Goal: Transaction & Acquisition: Download file/media

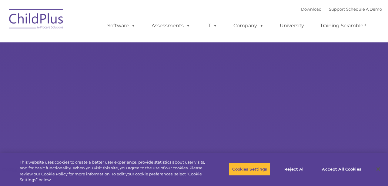
select select "MEDIUM"
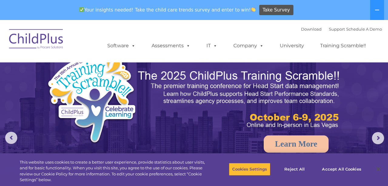
click at [47, 44] on img at bounding box center [36, 40] width 61 height 30
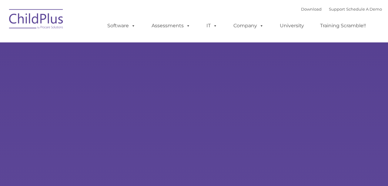
type input ""
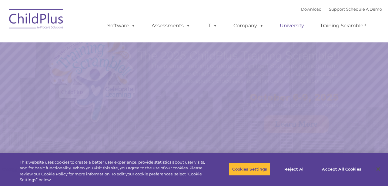
select select "MEDIUM"
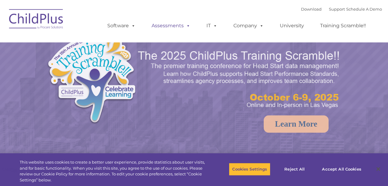
select select "MEDIUM"
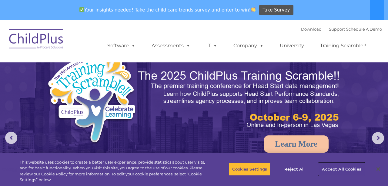
click at [337, 168] on button "Accept All Cookies" at bounding box center [342, 169] width 46 height 13
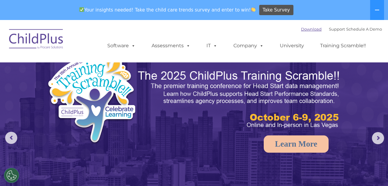
click at [310, 30] on link "Download" at bounding box center [311, 29] width 21 height 5
